Goal: Information Seeking & Learning: Learn about a topic

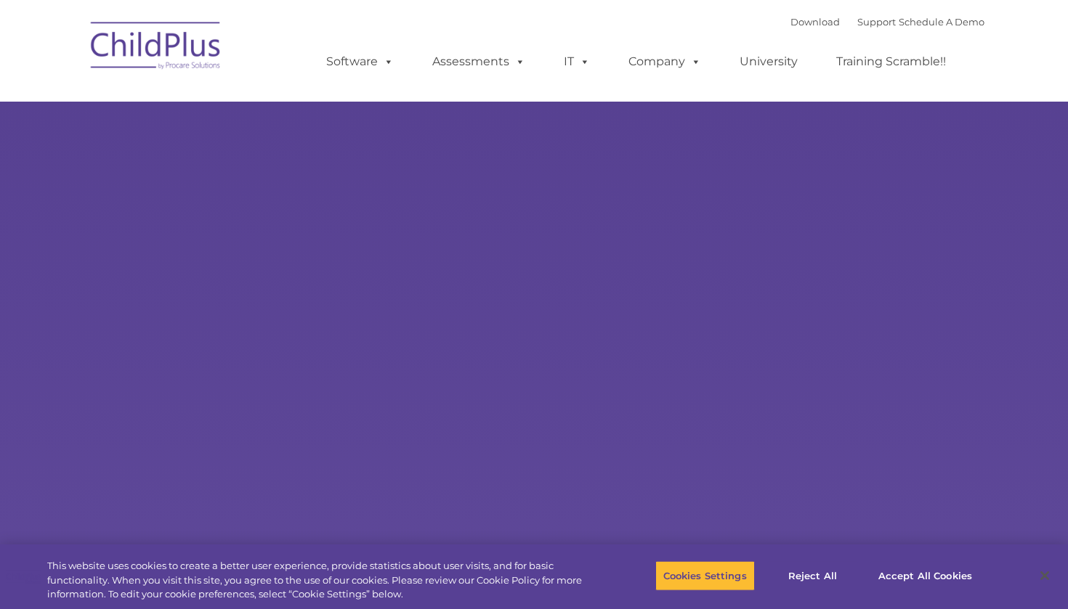
select select "MEDIUM"
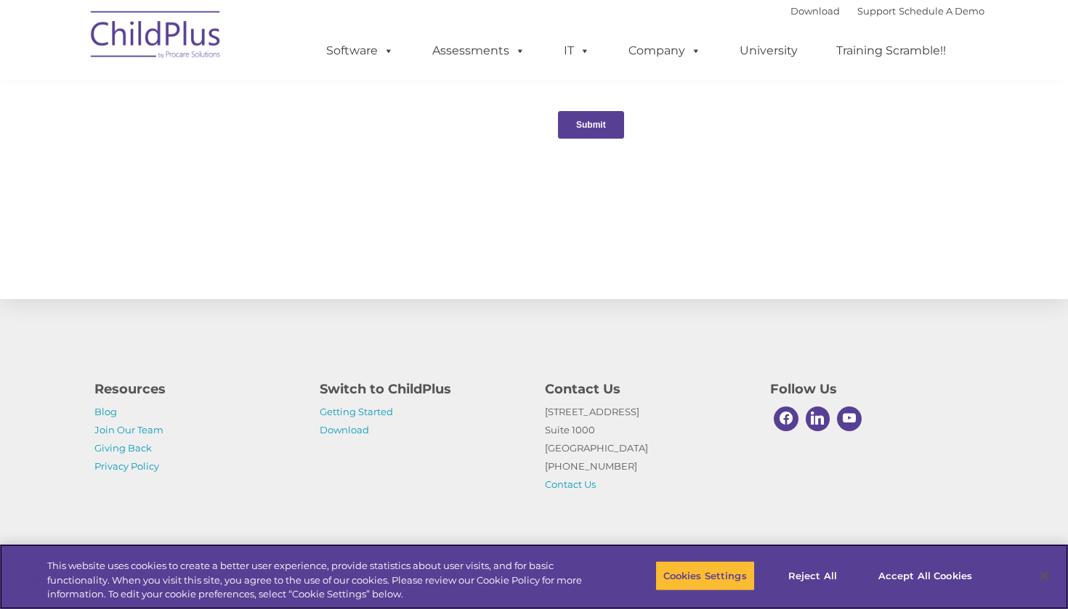
scroll to position [1530, 0]
click at [348, 415] on link "Getting Started" at bounding box center [356, 412] width 73 height 12
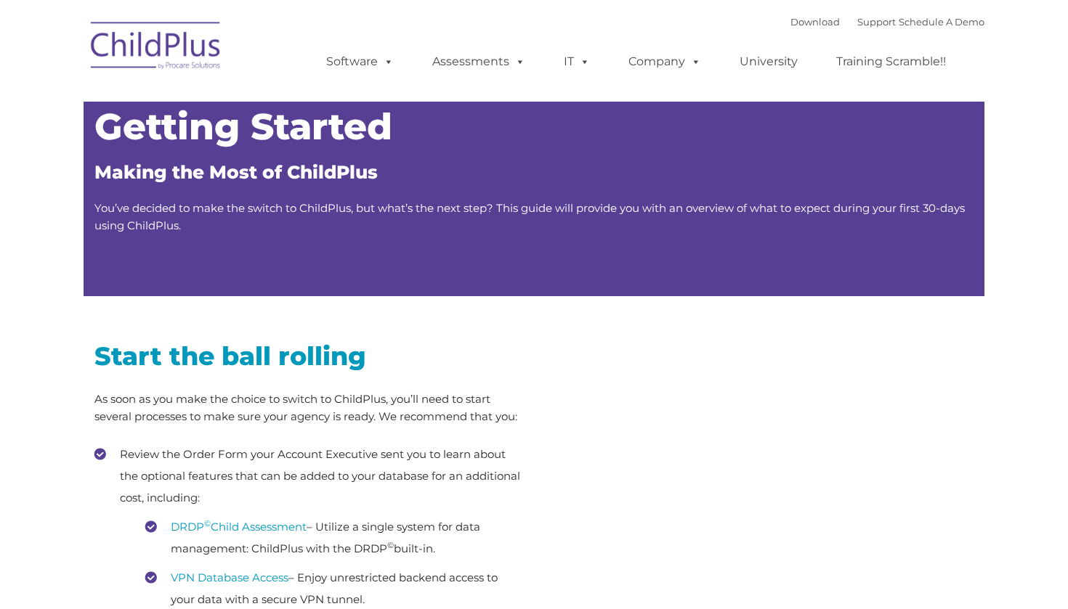
type input ""
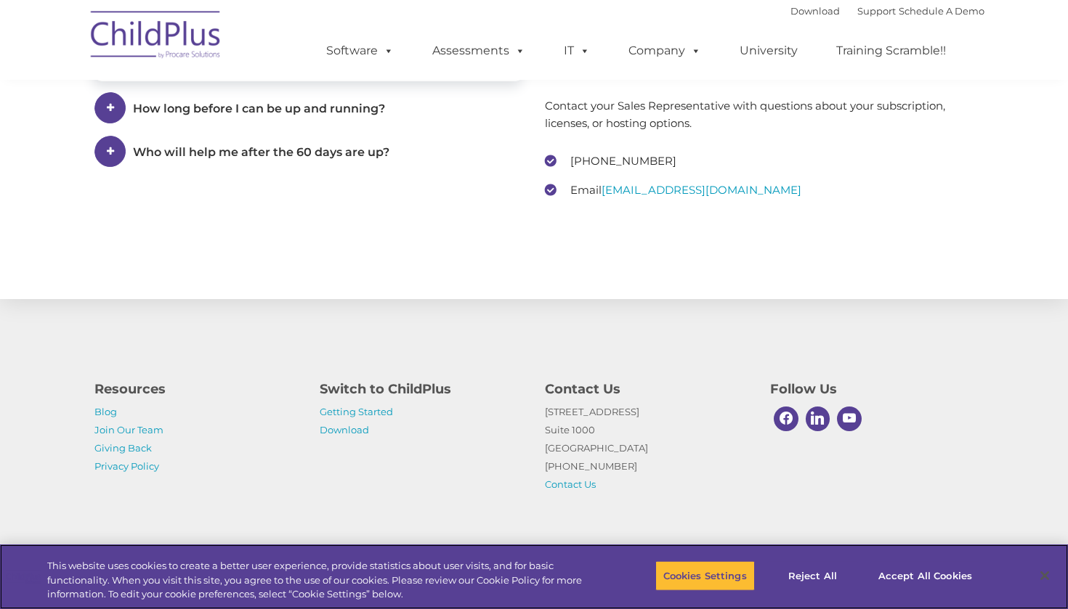
scroll to position [2192, 0]
click at [356, 425] on link "Download" at bounding box center [344, 430] width 49 height 12
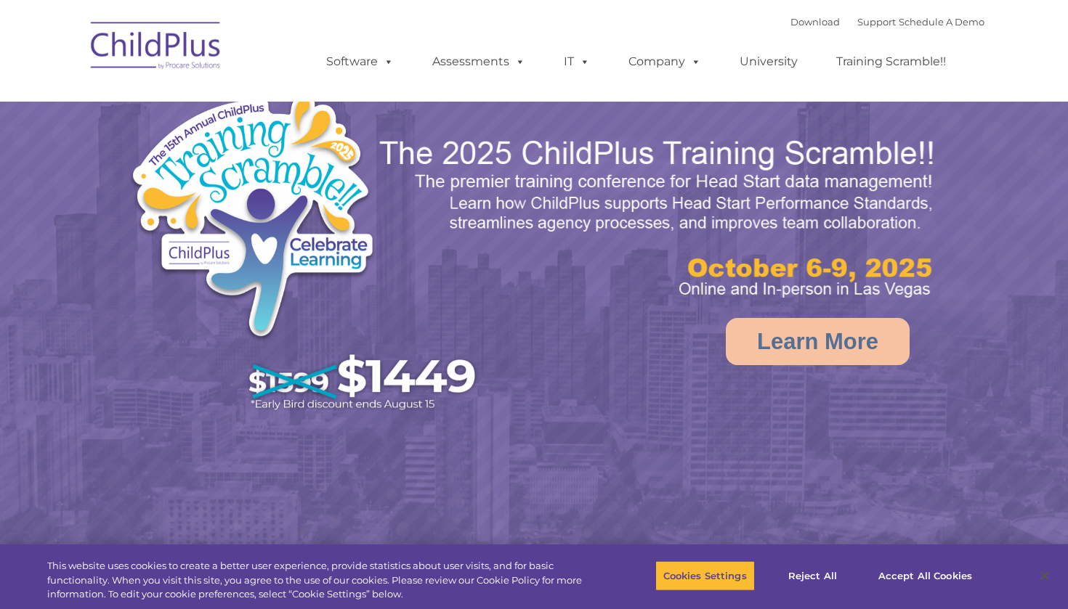
select select "MEDIUM"
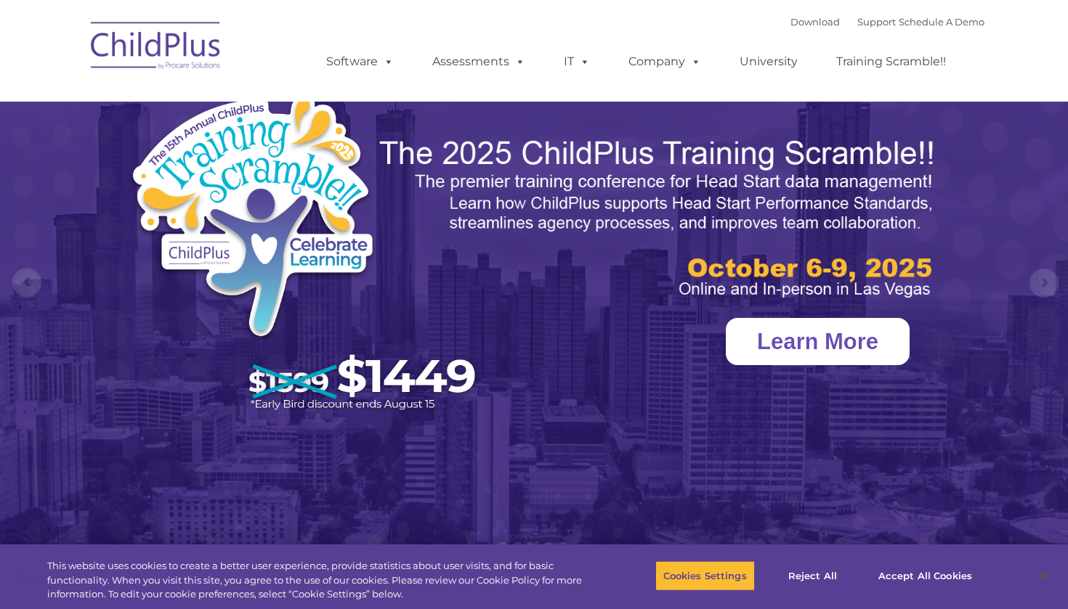
click at [803, 344] on link "Learn More" at bounding box center [818, 341] width 184 height 47
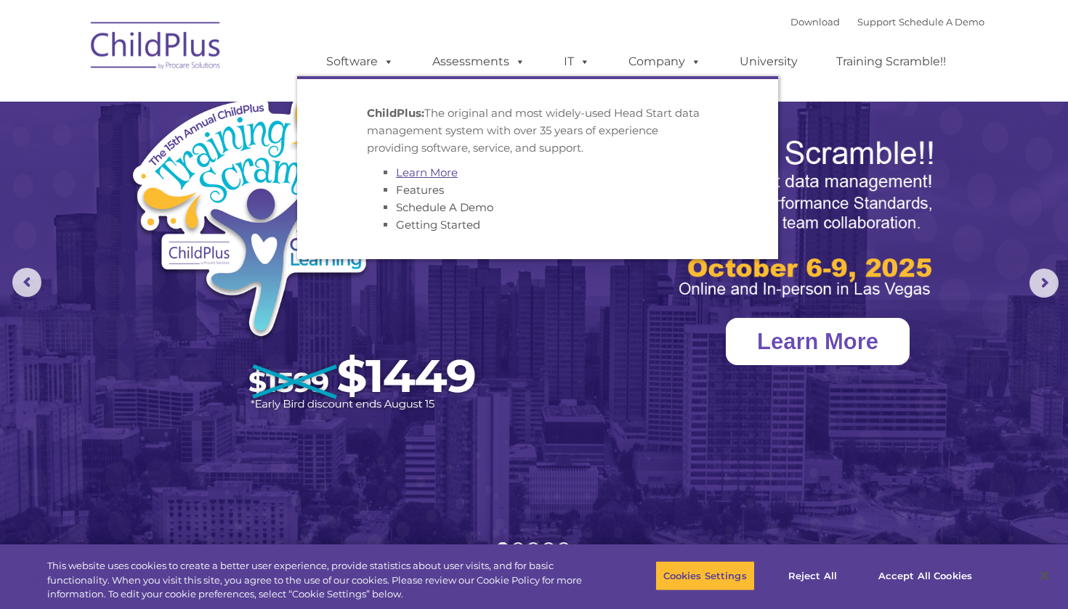
click at [429, 171] on link "Learn More" at bounding box center [427, 173] width 62 height 14
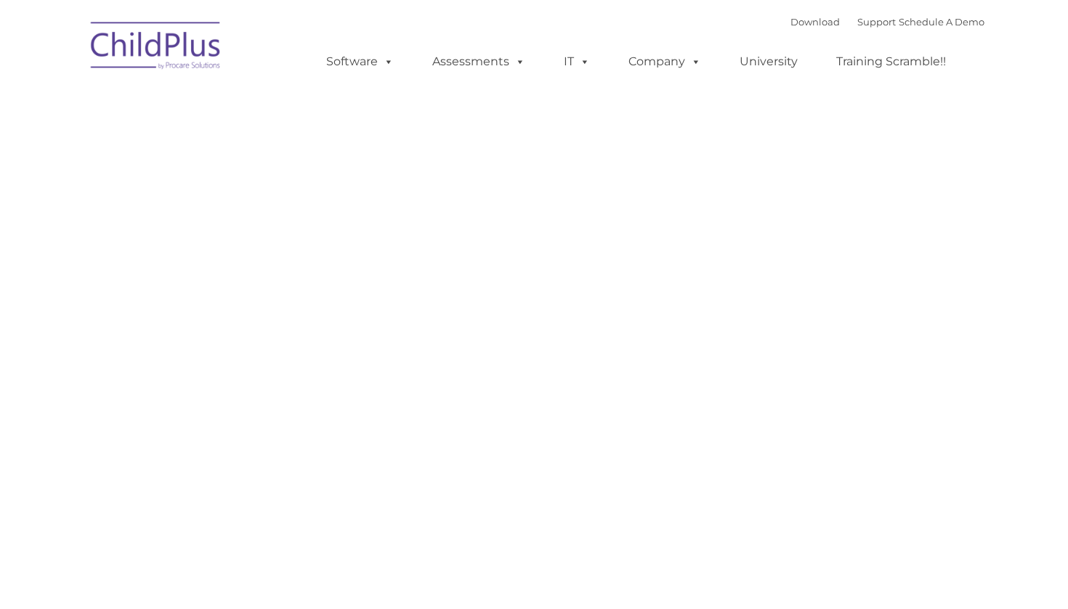
type input ""
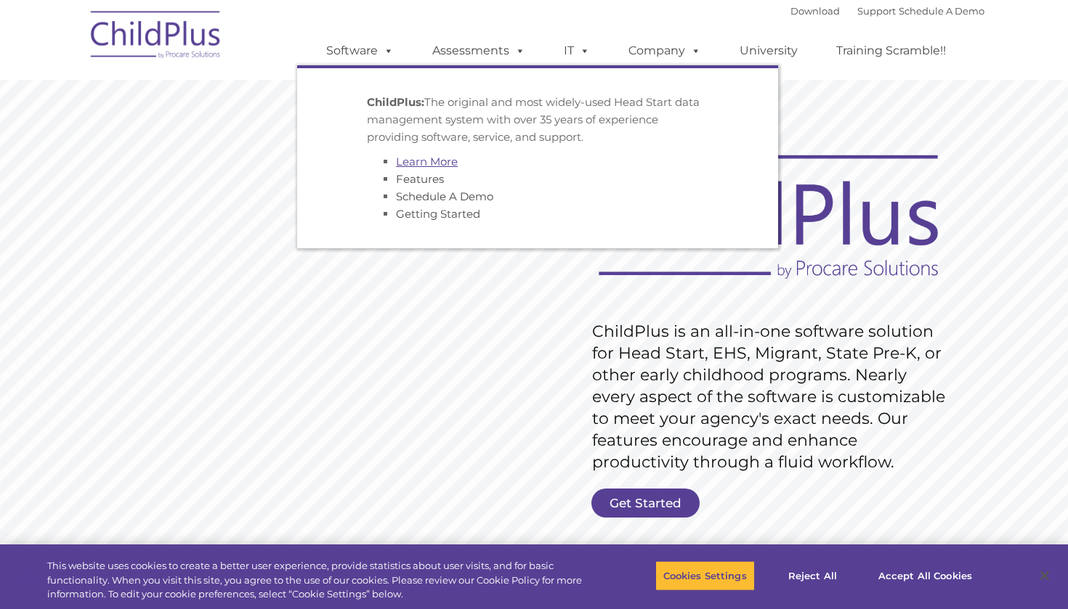
click at [430, 164] on link "Learn More" at bounding box center [427, 162] width 62 height 14
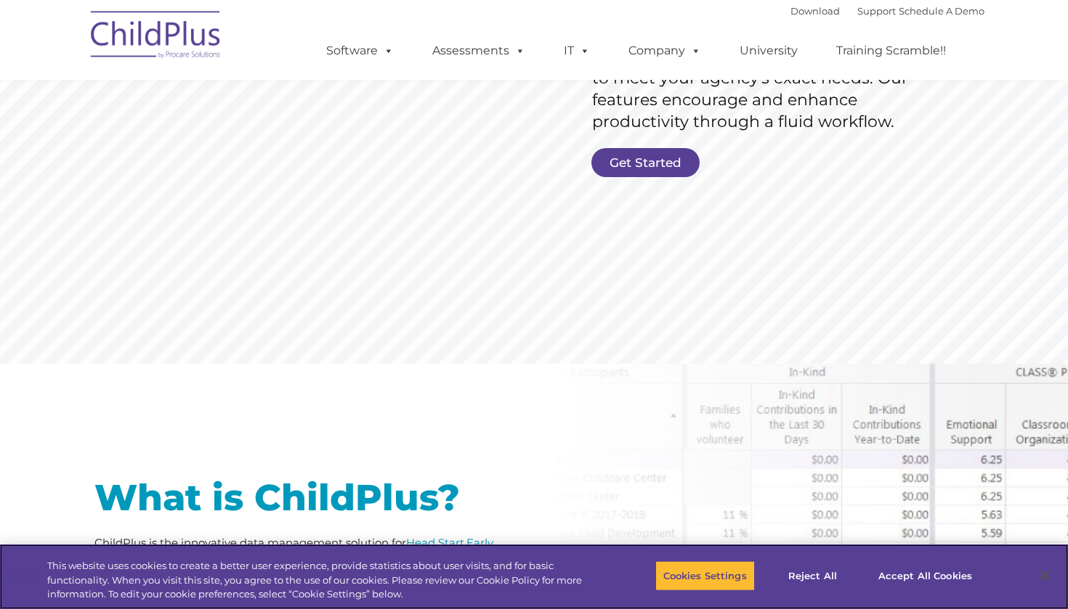
scroll to position [105, 0]
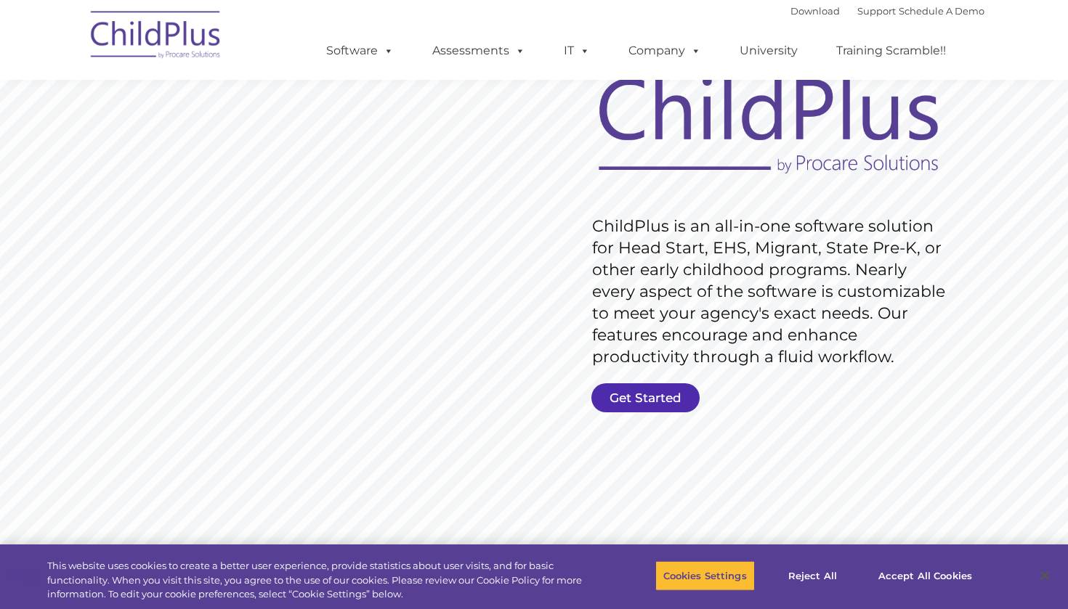
click at [671, 387] on link "Get Started" at bounding box center [645, 397] width 108 height 29
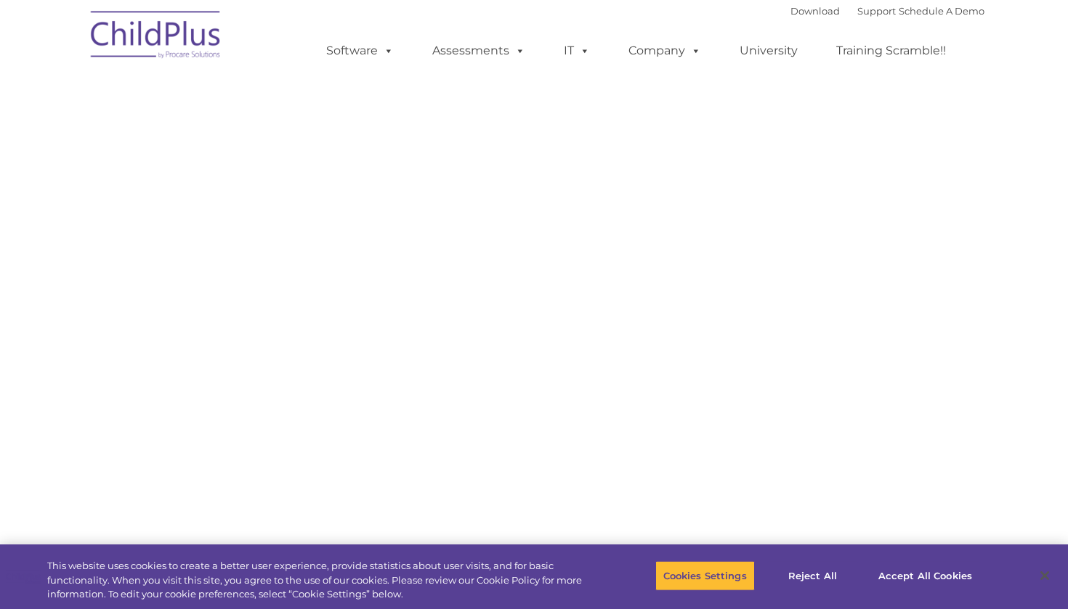
select select "MEDIUM"
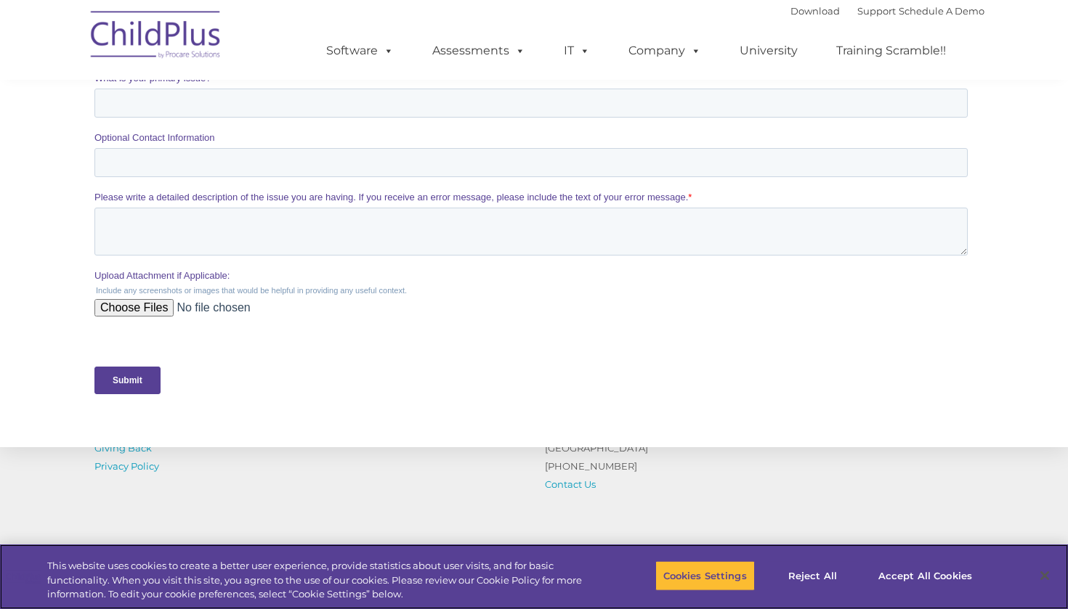
scroll to position [503, 0]
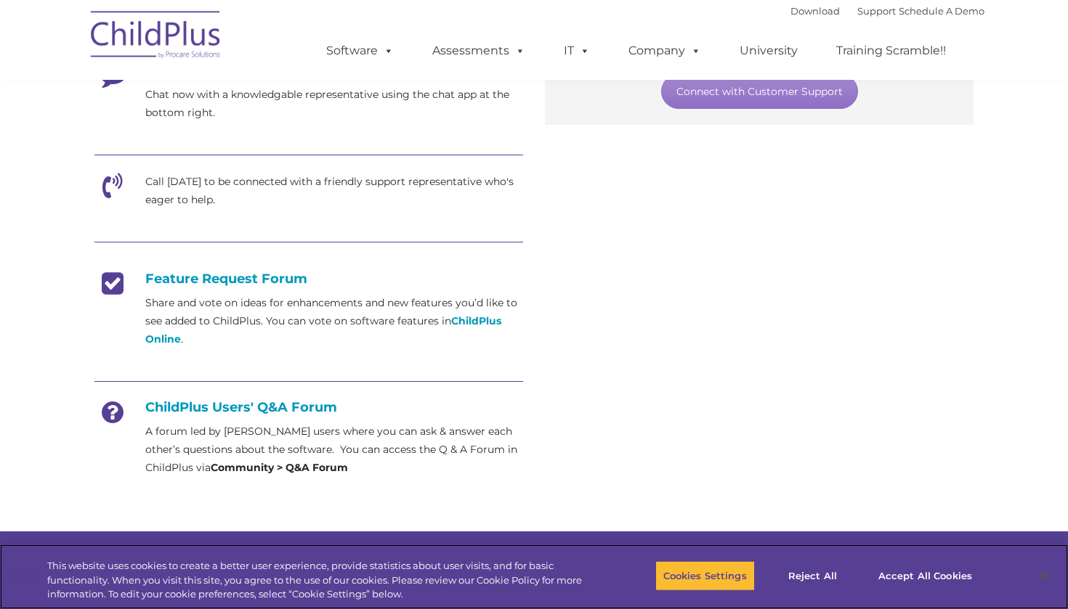
scroll to position [503, 0]
